Goal: Task Accomplishment & Management: Manage account settings

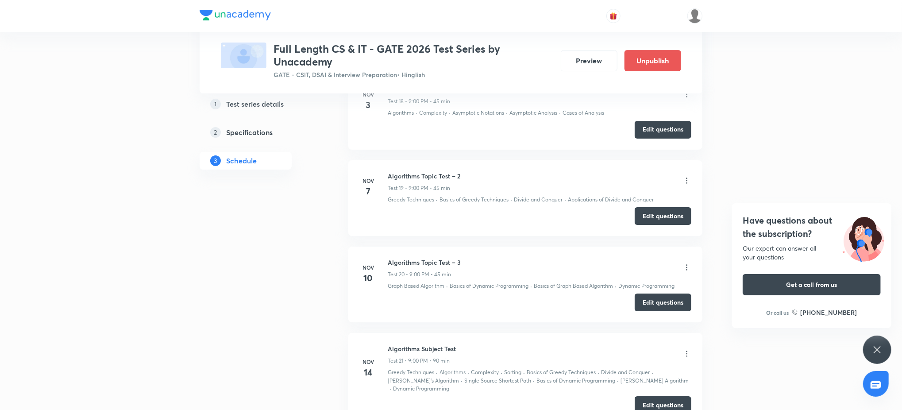
scroll to position [2808, 0]
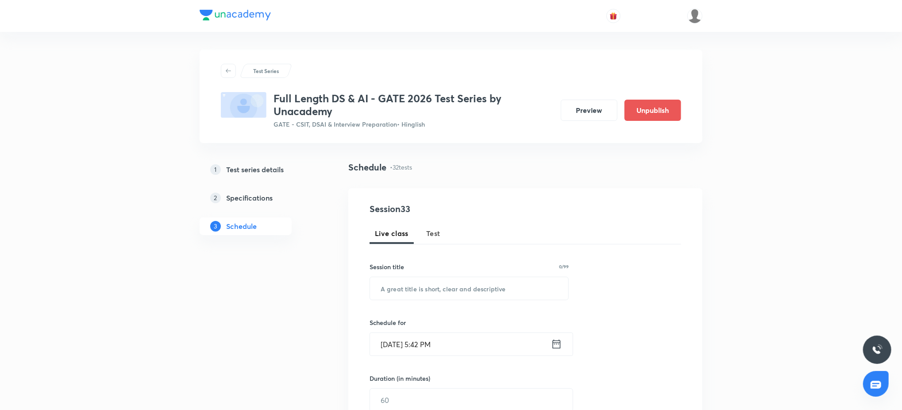
click at [330, 8] on div at bounding box center [451, 16] width 503 height 32
click at [445, 235] on button "Test" at bounding box center [433, 233] width 25 height 21
